Goal: Transaction & Acquisition: Purchase product/service

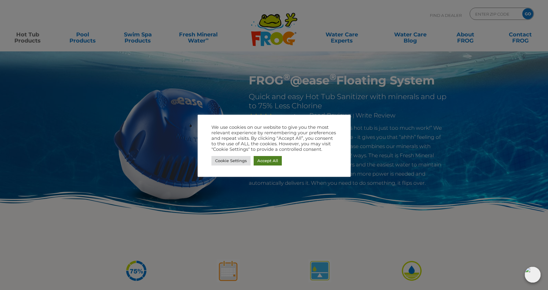
click at [265, 163] on link "Accept All" at bounding box center [268, 160] width 28 height 9
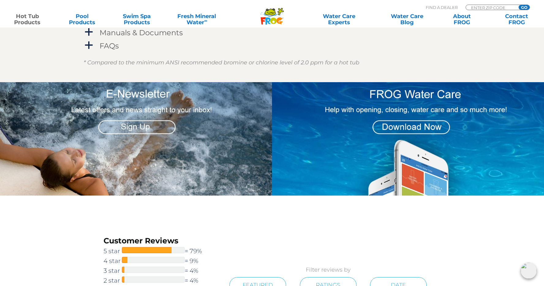
scroll to position [551, 0]
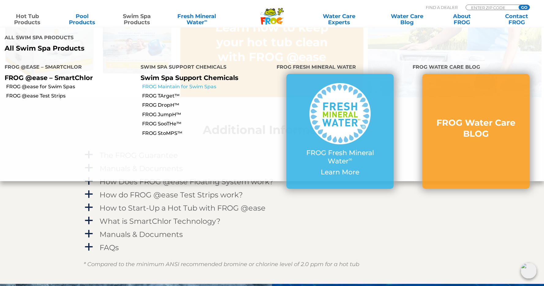
click at [165, 83] on link "FROG Maintain for Swim Spas" at bounding box center [207, 86] width 130 height 7
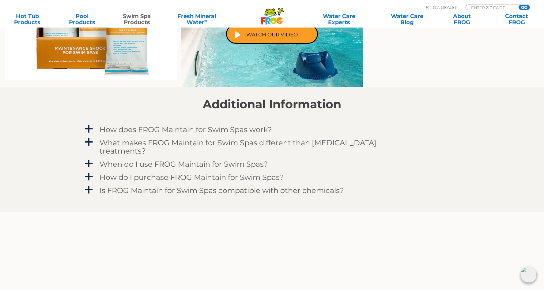
scroll to position [388, 0]
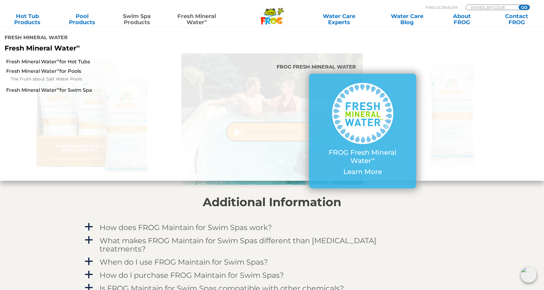
click at [281, 17] on icon ".st130{clip-path:url(#SVGID_2_);fill-rule:evenodd;clip-rule:evenodd;fill:#C3CC0…" at bounding box center [272, 16] width 24 height 17
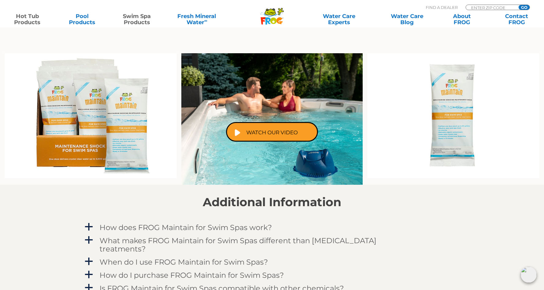
click at [24, 20] on link "Hot Tub Products" at bounding box center [27, 19] width 43 height 12
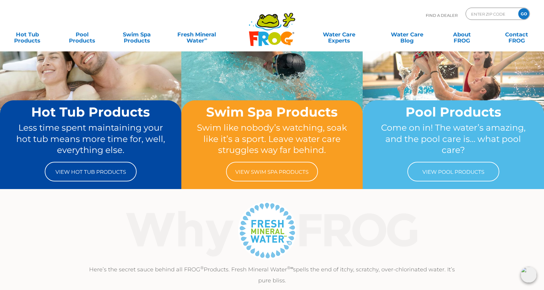
scroll to position [68, 0]
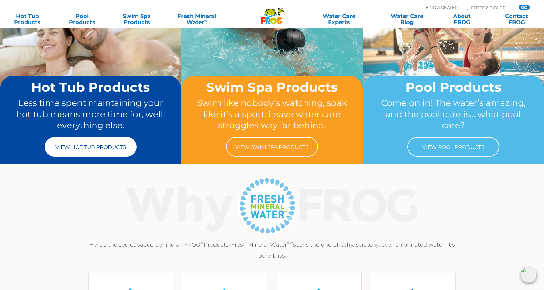
drag, startPoint x: 97, startPoint y: 147, endPoint x: 97, endPoint y: 151, distance: 4.3
click at [97, 147] on link "View Hot Tub Products" at bounding box center [91, 147] width 92 height 20
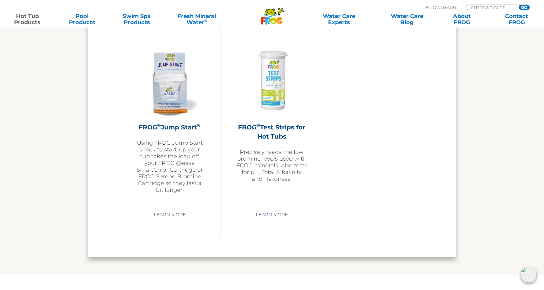
scroll to position [1490, 0]
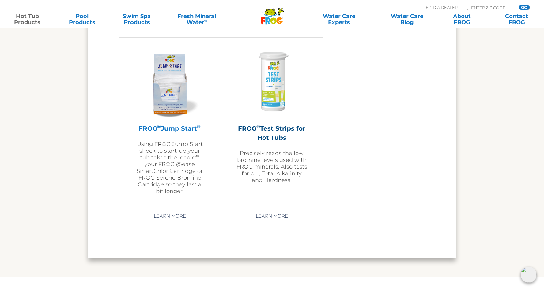
click at [168, 88] on img at bounding box center [169, 82] width 71 height 71
